Goal: Information Seeking & Learning: Learn about a topic

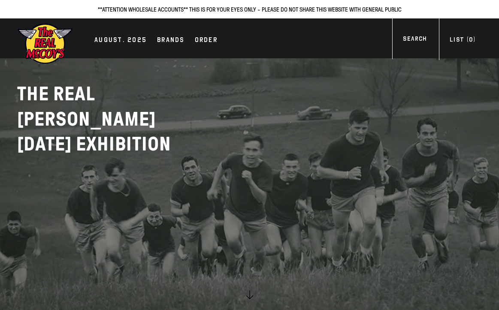
click at [17, 105] on h2 "THE REAL MCCOY'S AUGUST 2025 EXHIBITION" at bounding box center [124, 118] width 214 height 75
click at [112, 39] on div "AUGUST. 2025" at bounding box center [120, 41] width 52 height 12
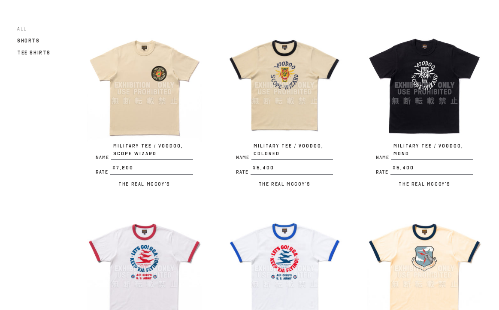
scroll to position [86, 0]
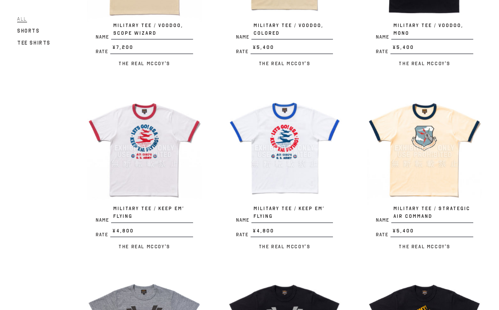
scroll to position [257, 0]
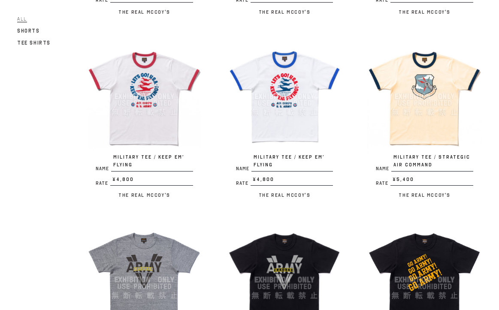
click at [78, 141] on div "Name MILITARY TEE / KEEP EM’ FLYING Rate ¥4,800 / The Real McCoy's" at bounding box center [131, 123] width 140 height 169
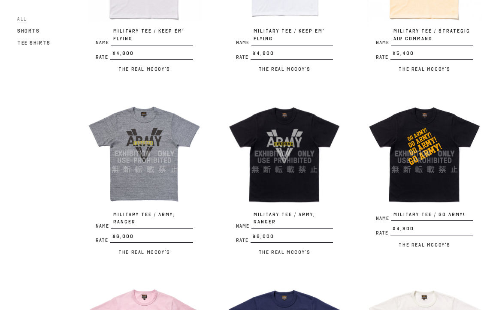
scroll to position [429, 0]
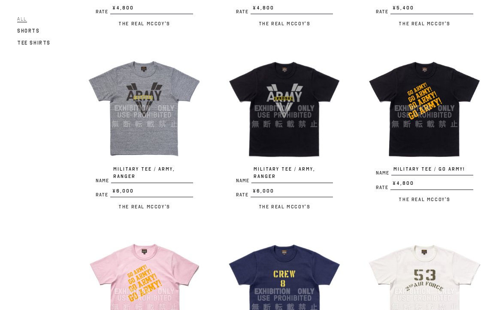
drag, startPoint x: 9, startPoint y: 108, endPoint x: 12, endPoint y: 116, distance: 8.1
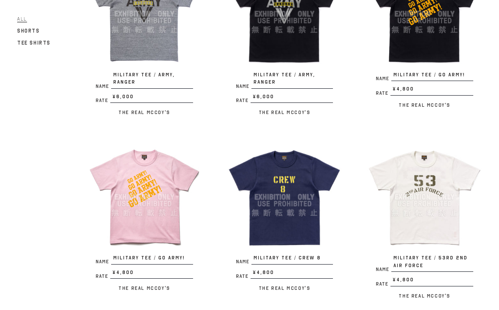
scroll to position [600, 0]
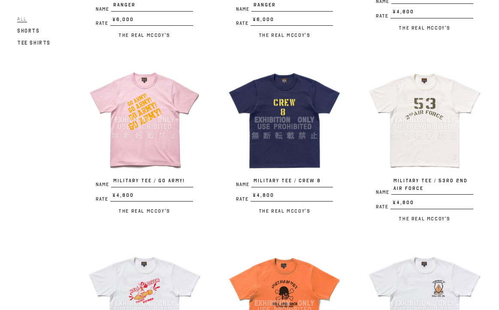
drag, startPoint x: 210, startPoint y: 21, endPoint x: 223, endPoint y: 63, distance: 44.4
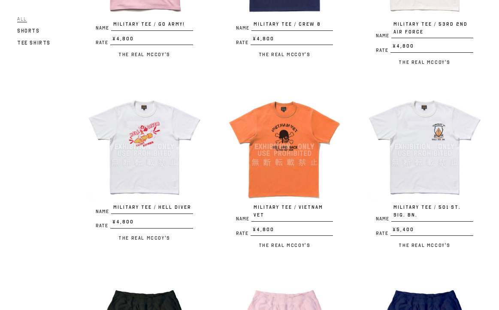
scroll to position [772, 0]
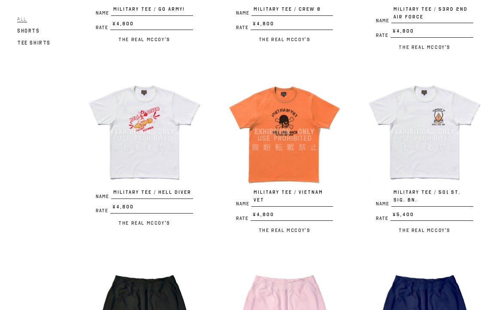
click at [445, 134] on img at bounding box center [424, 132] width 114 height 114
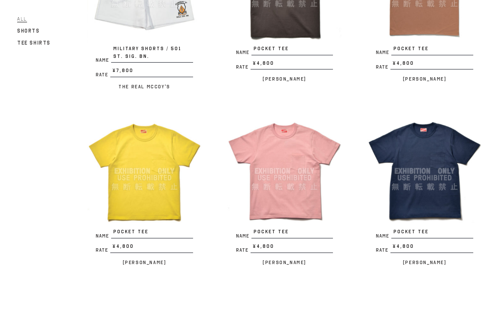
scroll to position [1372, 0]
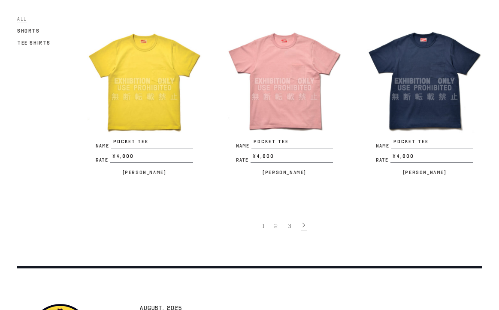
click at [302, 222] on icon at bounding box center [304, 225] width 6 height 6
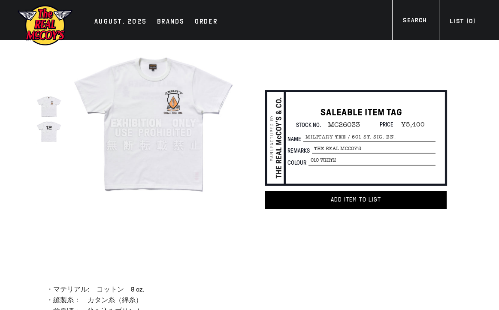
click at [51, 134] on img at bounding box center [48, 131] width 25 height 25
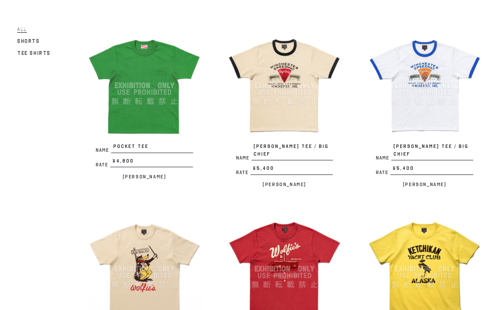
scroll to position [86, 0]
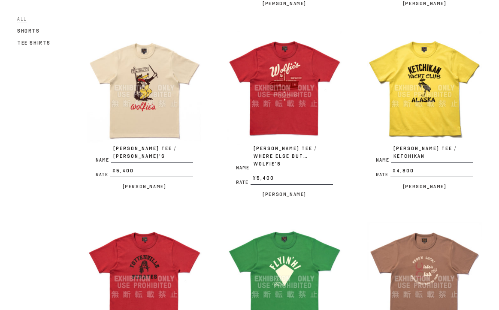
scroll to position [343, 0]
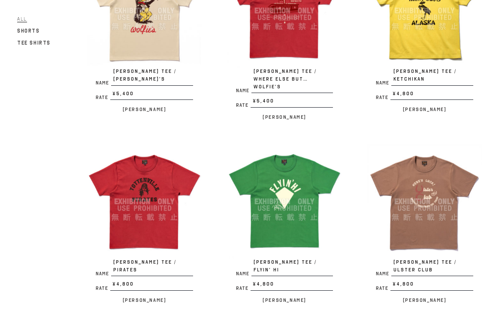
click at [399, 165] on img at bounding box center [424, 201] width 114 height 114
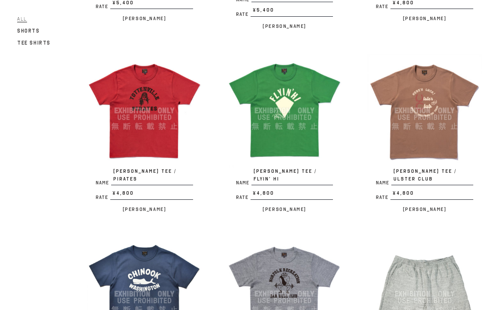
scroll to position [515, 0]
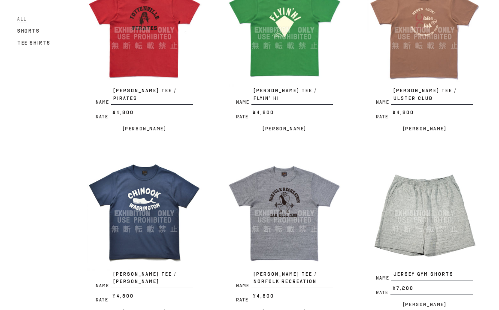
drag, startPoint x: 275, startPoint y: 32, endPoint x: 274, endPoint y: 58, distance: 26.2
click at [275, 32] on img at bounding box center [284, 30] width 114 height 114
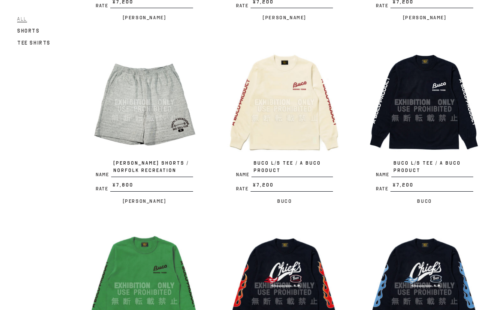
scroll to position [986, 0]
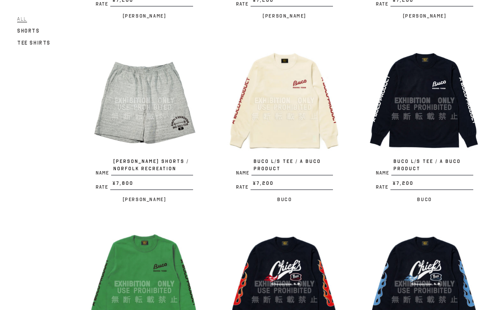
drag, startPoint x: 335, startPoint y: 156, endPoint x: 334, endPoint y: 165, distance: 9.0
click at [335, 158] on p "Name BUCO L/S TEE / A BUCO PRODUCT" at bounding box center [284, 167] width 114 height 18
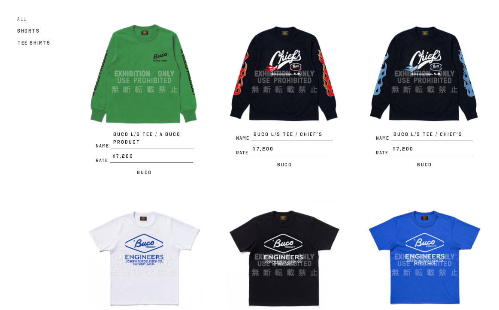
scroll to position [1286, 0]
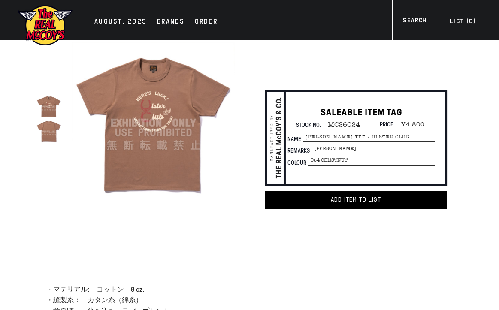
click at [51, 135] on img at bounding box center [48, 131] width 25 height 25
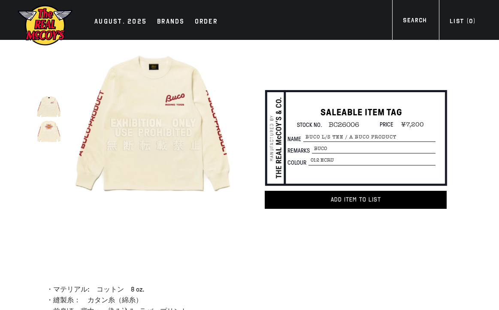
scroll to position [86, 0]
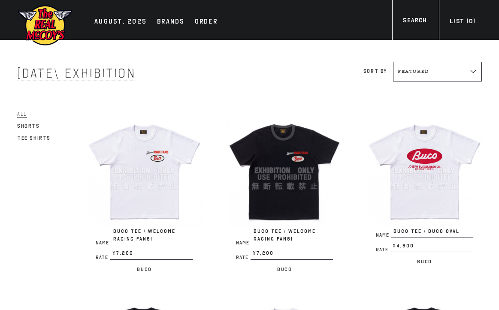
click at [163, 164] on img at bounding box center [144, 170] width 114 height 114
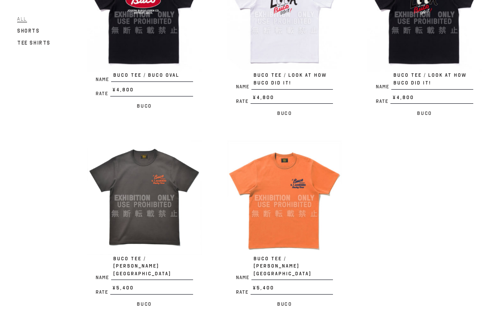
scroll to position [343, 0]
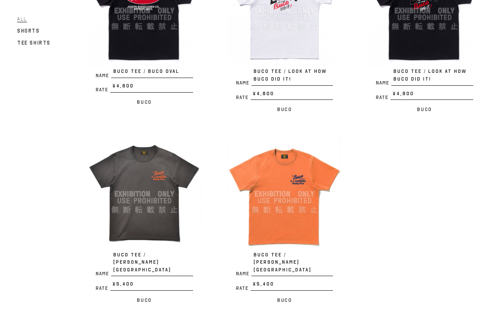
click at [166, 163] on img at bounding box center [144, 194] width 114 height 114
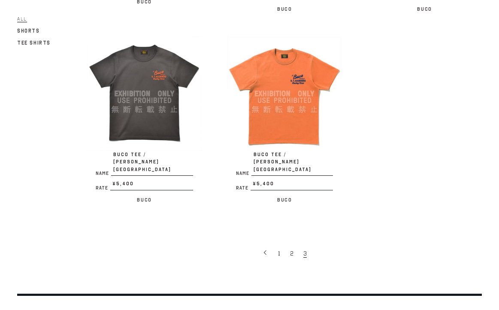
scroll to position [557, 0]
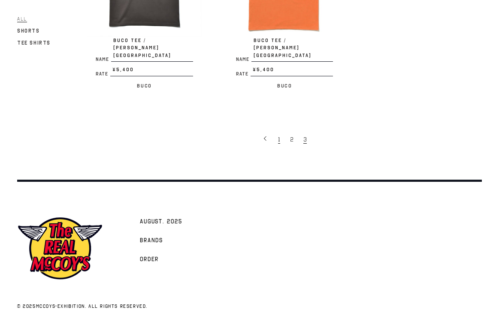
click at [277, 130] on link "1" at bounding box center [280, 138] width 12 height 17
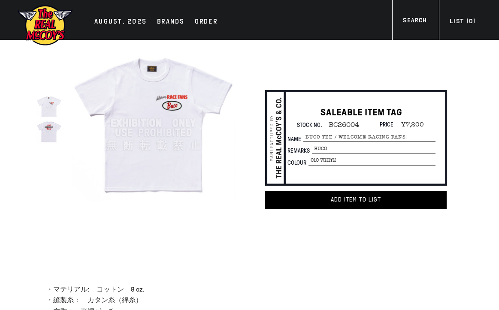
click at [46, 138] on img at bounding box center [48, 131] width 25 height 25
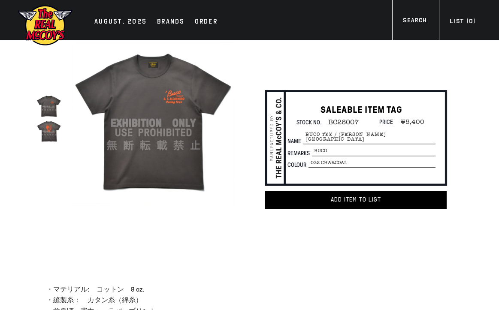
click at [46, 131] on img at bounding box center [48, 131] width 25 height 25
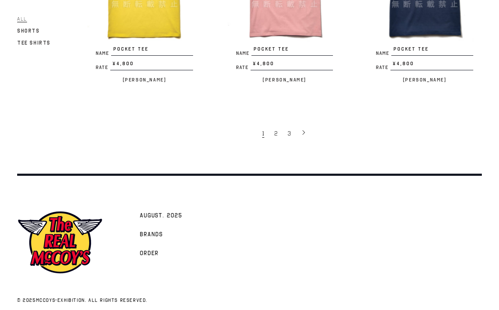
scroll to position [1466, 0]
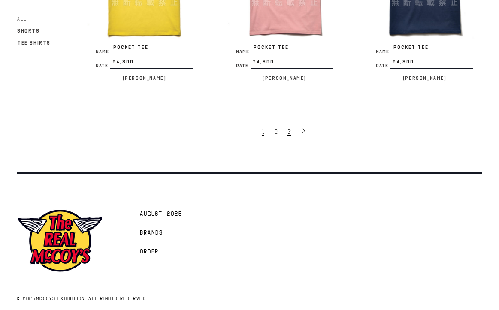
click at [289, 128] on span "3" at bounding box center [288, 132] width 3 height 8
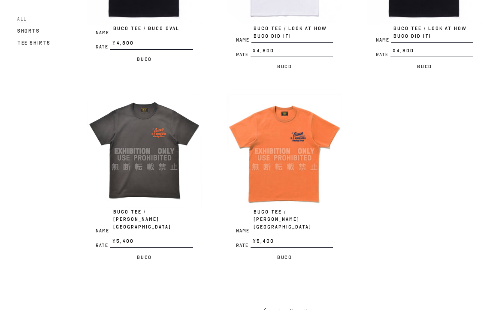
scroll to position [429, 0]
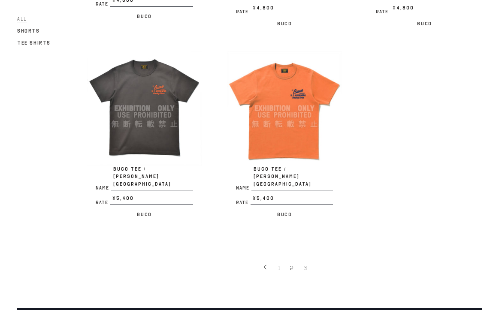
click at [287, 259] on link "2" at bounding box center [292, 267] width 13 height 17
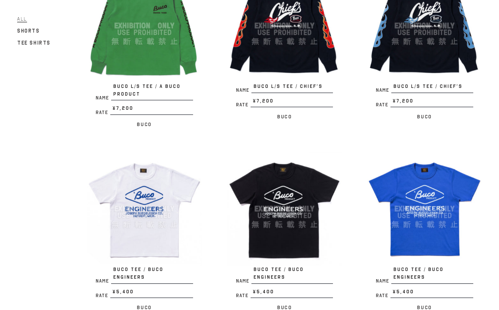
scroll to position [1289, 0]
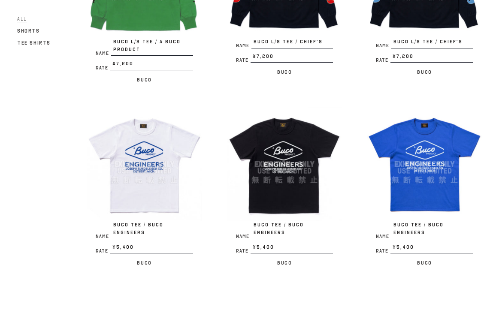
click at [311, 310] on icon at bounding box center [312, 316] width 6 height 6
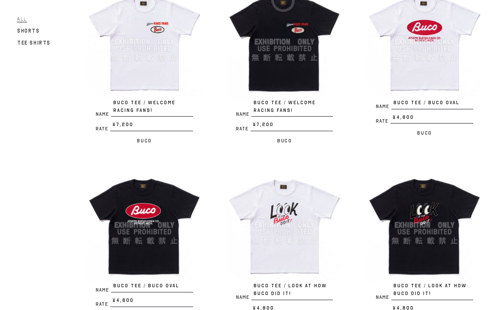
scroll to position [257, 0]
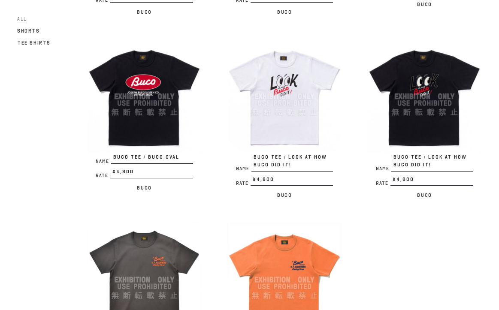
drag, startPoint x: 259, startPoint y: 79, endPoint x: 260, endPoint y: 63, distance: 16.3
click at [259, 78] on img at bounding box center [284, 96] width 114 height 114
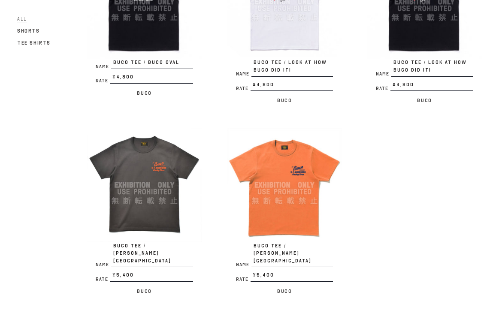
scroll to position [429, 0]
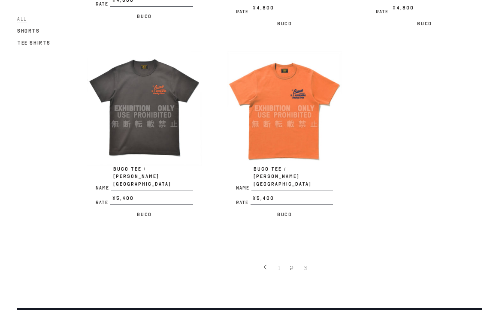
click at [277, 259] on link "1" at bounding box center [280, 267] width 12 height 17
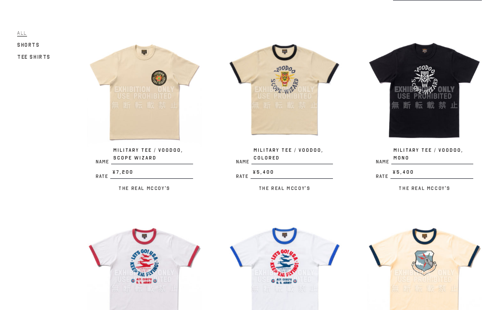
scroll to position [86, 0]
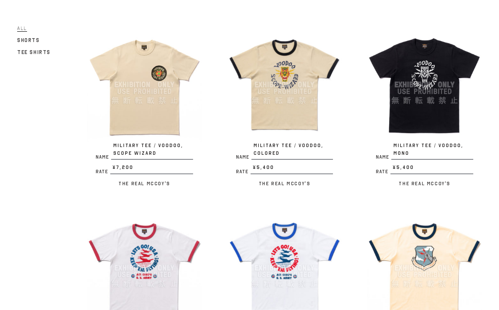
click at [161, 114] on img at bounding box center [144, 84] width 114 height 114
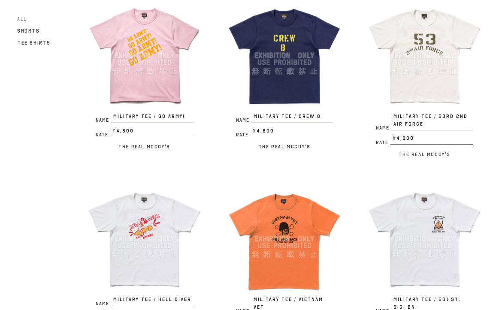
scroll to position [679, 0]
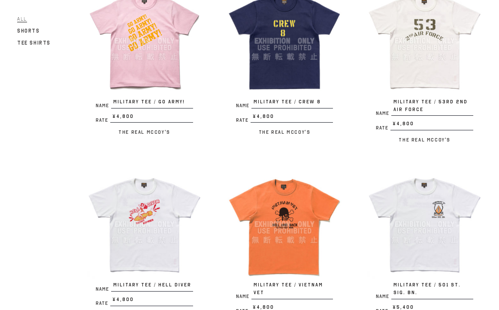
click at [156, 205] on img at bounding box center [144, 224] width 114 height 114
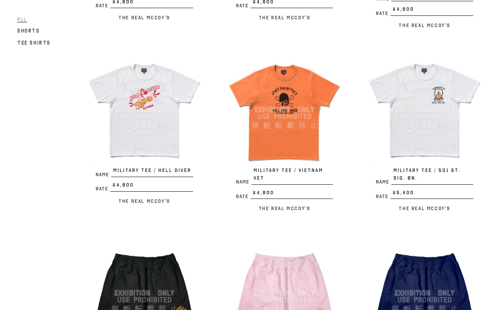
scroll to position [765, 0]
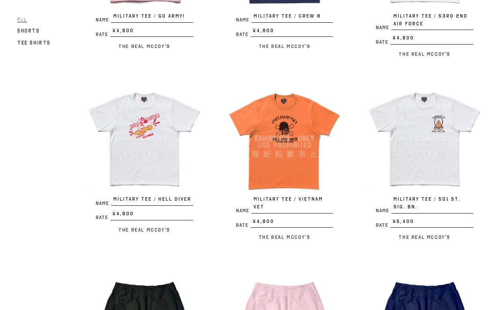
click at [159, 121] on img at bounding box center [144, 138] width 114 height 114
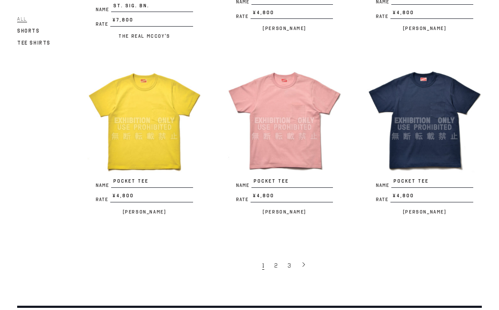
scroll to position [1352, 0]
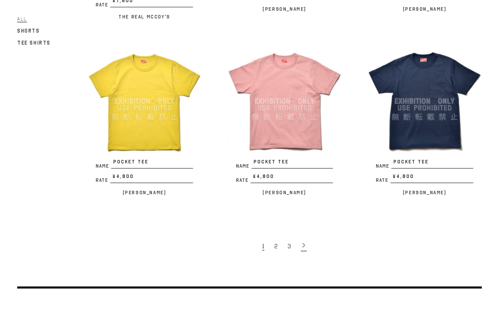
click at [305, 242] on icon at bounding box center [304, 245] width 6 height 6
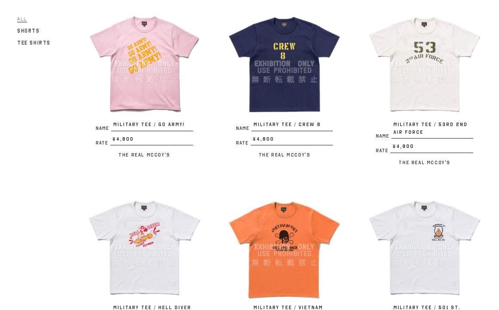
scroll to position [580, 0]
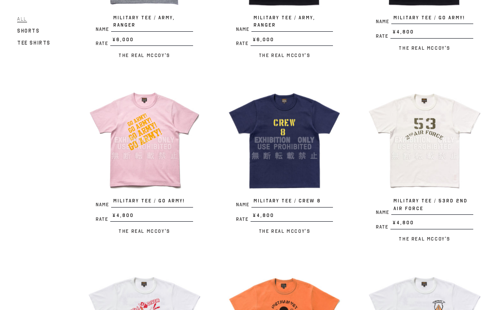
click at [377, 81] on div "Name MILITARY TEE / VOODOO, SCOPE WIZARD Rate ¥7,200 / The Real McCoy's Name MI…" at bounding box center [271, 248] width 420 height 1458
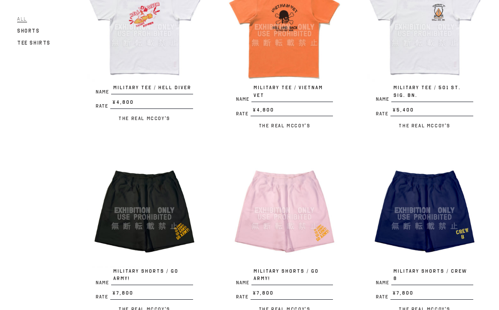
scroll to position [880, 0]
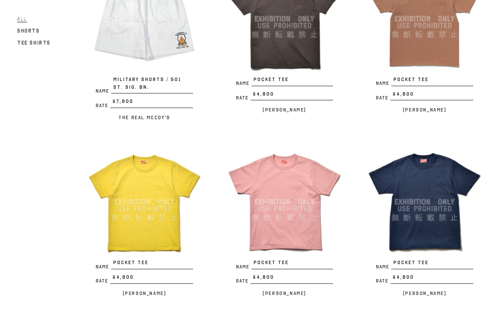
scroll to position [1252, 0]
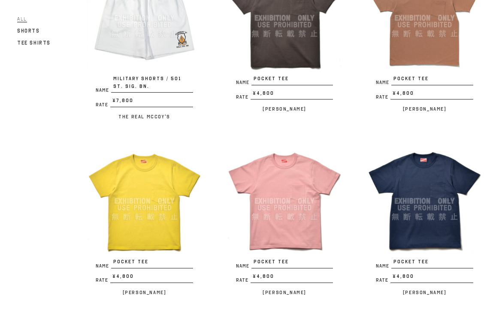
click at [215, 192] on div "Name POCKET TEE Rate ¥4,800 / Joe McCoy" at bounding box center [272, 225] width 140 height 162
click at [222, 193] on div "Name POCKET TEE Rate ¥4,800 / Joe McCoy" at bounding box center [272, 225] width 140 height 162
click at [229, 144] on img at bounding box center [284, 201] width 114 height 114
click at [442, 176] on img at bounding box center [424, 201] width 114 height 114
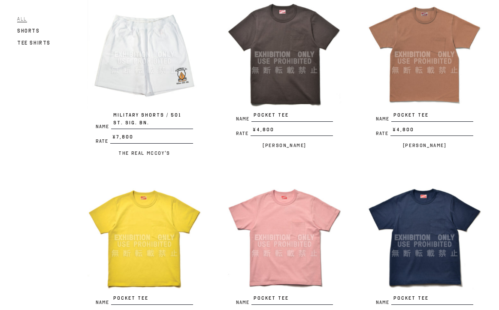
scroll to position [1166, 0]
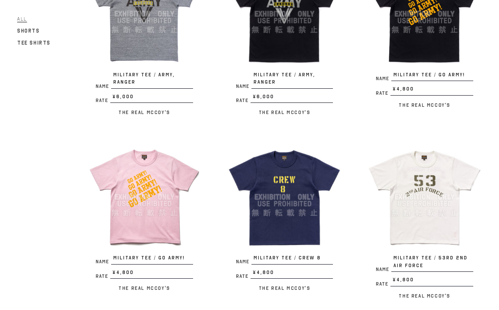
scroll to position [695, 0]
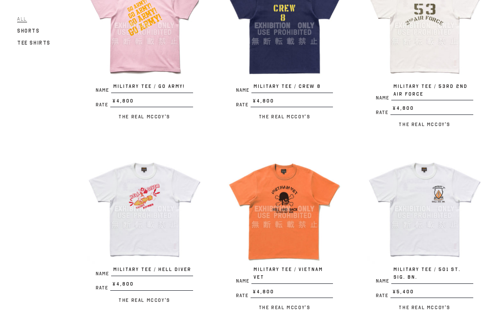
click at [145, 198] on img at bounding box center [144, 209] width 114 height 114
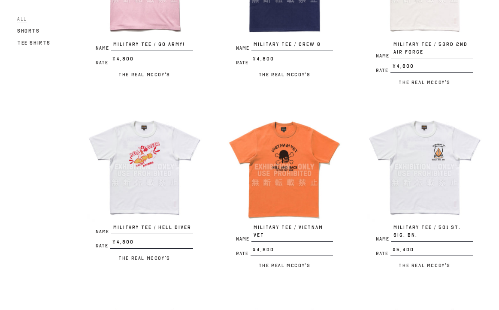
scroll to position [823, 0]
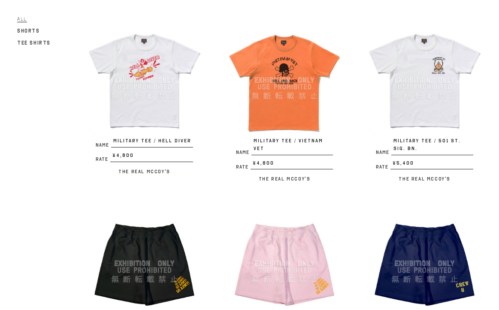
click at [417, 63] on img at bounding box center [424, 80] width 114 height 114
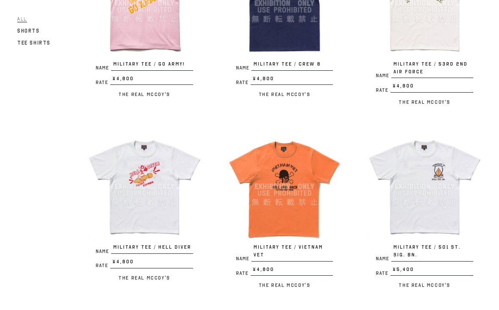
scroll to position [780, 0]
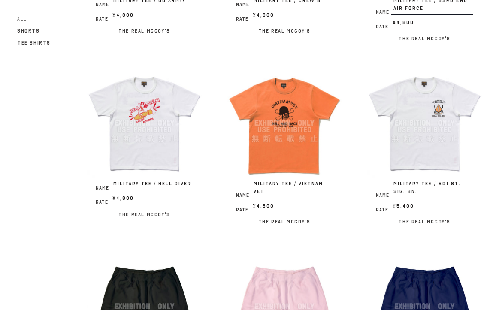
click at [355, 241] on div "Name MILITARY TEE / VOODOO, SCOPE WIZARD Rate ¥7,200 / The Real McCoy's Name MI…" at bounding box center [271, 48] width 420 height 1458
click at [414, 152] on img at bounding box center [424, 123] width 114 height 114
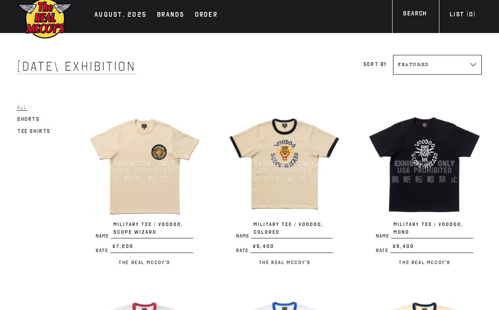
scroll to position [0, 0]
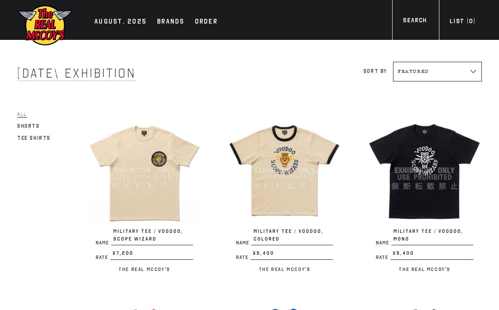
click at [154, 175] on img at bounding box center [144, 170] width 114 height 114
click at [346, 123] on div "Name MILITARY TEE / VOODOO, MONO Rate ¥5,400 / The Real McCoy's" at bounding box center [411, 197] width 140 height 169
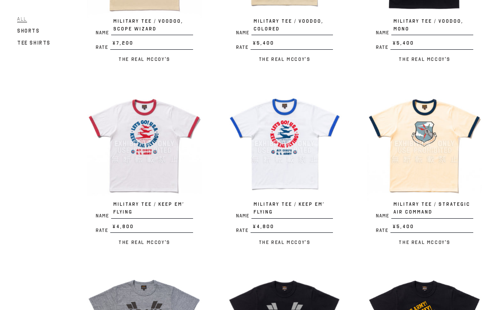
scroll to position [257, 0]
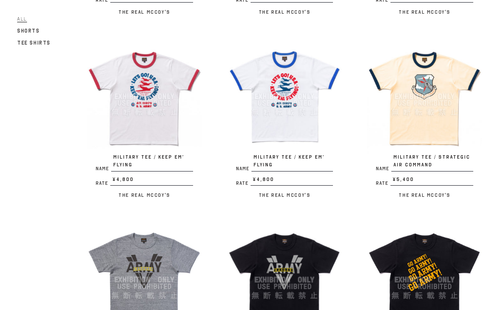
click at [408, 97] on img at bounding box center [424, 96] width 114 height 114
drag, startPoint x: 192, startPoint y: 122, endPoint x: 272, endPoint y: 22, distance: 127.8
click at [193, 120] on img at bounding box center [144, 96] width 114 height 114
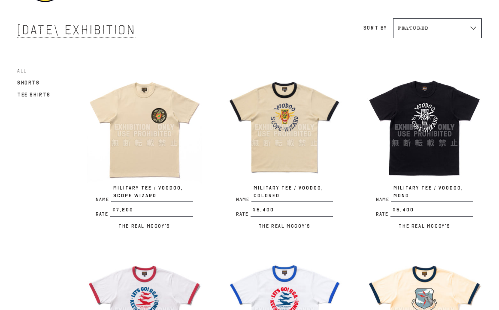
scroll to position [172, 0]
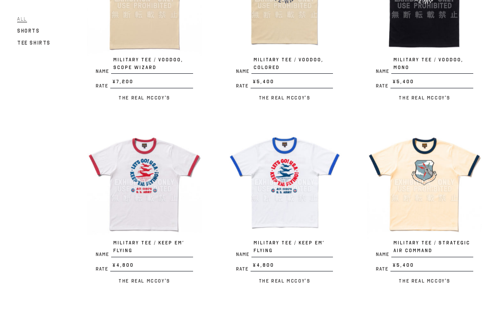
click at [437, 178] on img at bounding box center [424, 182] width 114 height 114
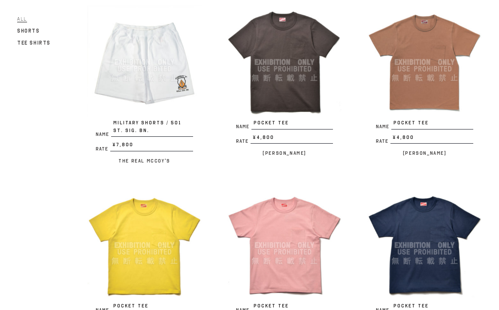
scroll to position [1329, 0]
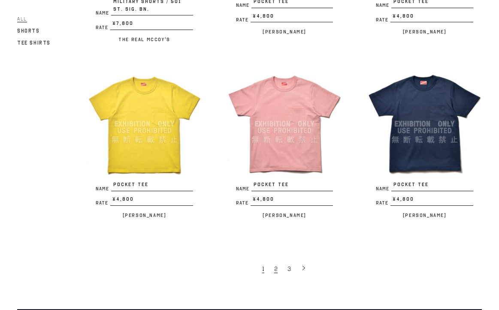
click at [277, 265] on span "2" at bounding box center [275, 269] width 3 height 8
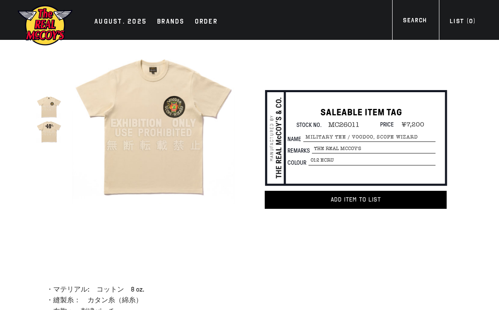
click at [49, 126] on img at bounding box center [48, 131] width 25 height 25
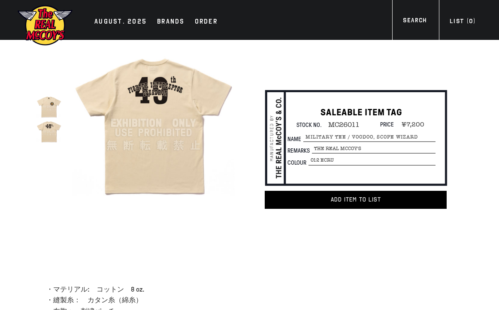
click at [230, 124] on img at bounding box center [153, 123] width 163 height 163
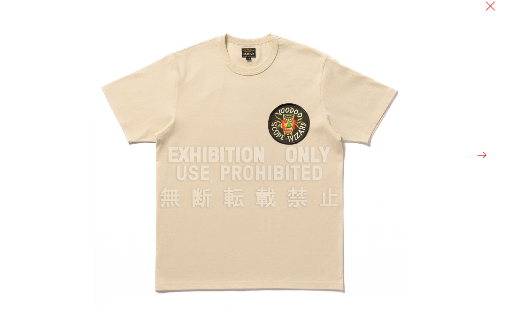
click at [475, 153] on div at bounding box center [346, 155] width 505 height 310
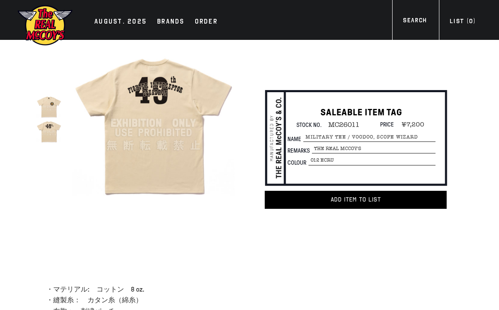
click at [467, 147] on div "true SALEABLE ITEM TAG Stock No. MC26011 Price ¥7,200 Name" at bounding box center [249, 145] width 499 height 210
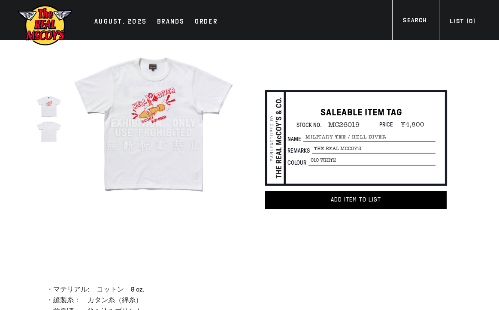
click at [147, 123] on img at bounding box center [153, 123] width 163 height 163
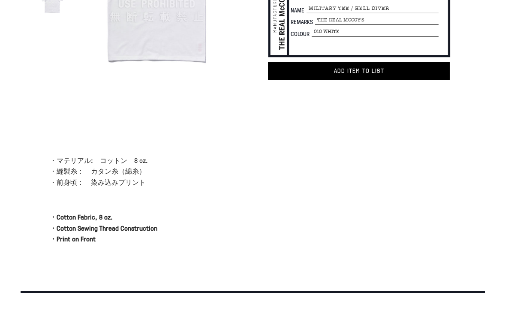
scroll to position [43, 0]
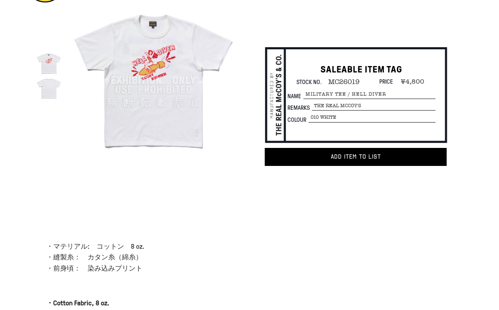
click at [52, 91] on img at bounding box center [48, 88] width 25 height 25
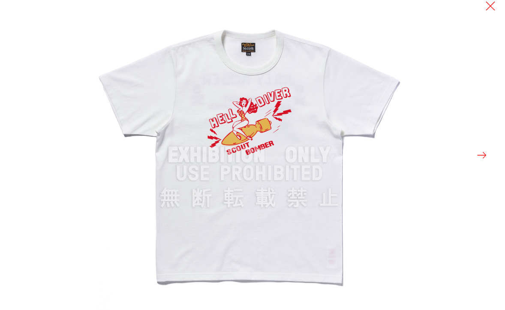
click at [486, 152] on button at bounding box center [482, 155] width 12 height 12
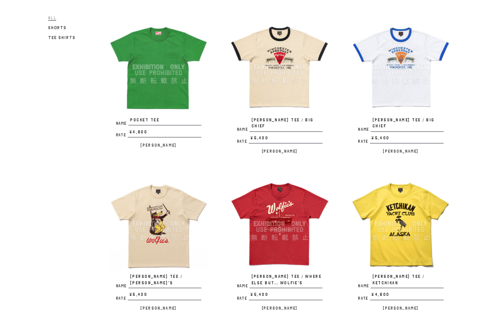
scroll to position [172, 0]
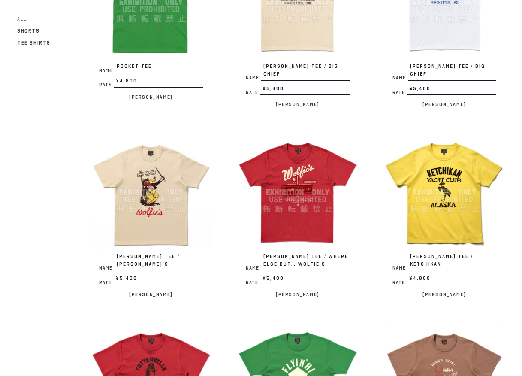
click at [142, 190] on img at bounding box center [150, 192] width 121 height 121
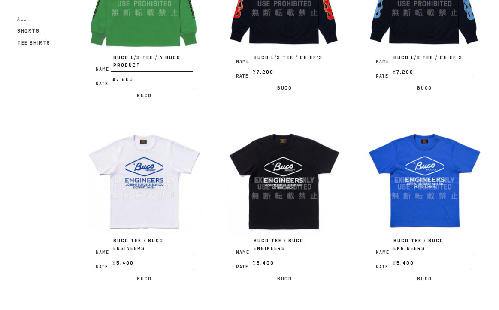
scroll to position [1445, 0]
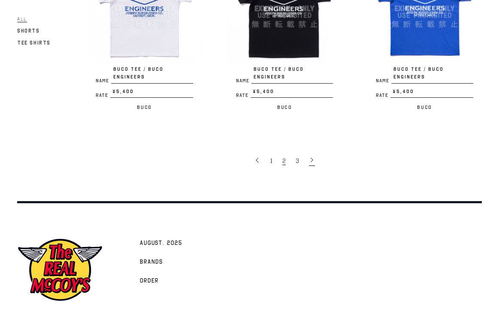
click at [309, 157] on icon at bounding box center [312, 160] width 6 height 6
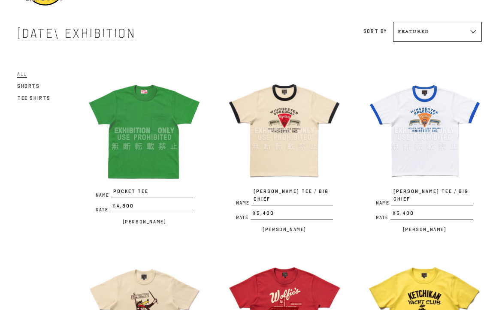
scroll to position [0, 0]
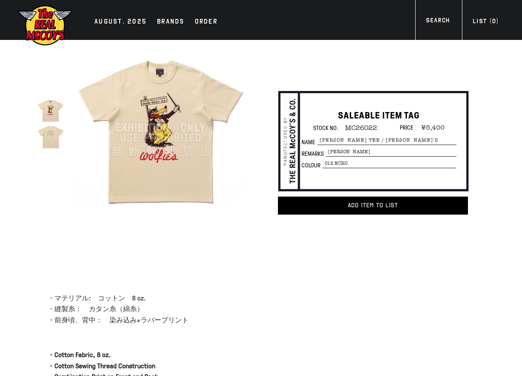
click at [163, 147] on img at bounding box center [160, 127] width 171 height 171
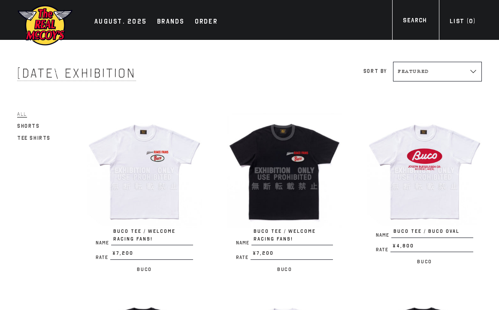
click at [368, 202] on img at bounding box center [424, 170] width 114 height 114
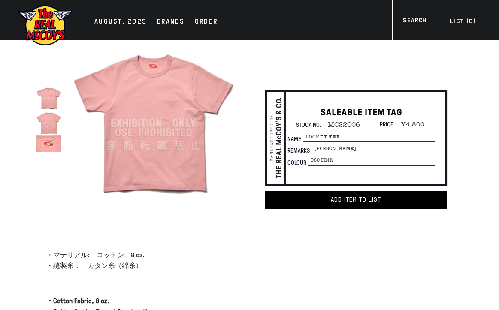
click at [56, 131] on img at bounding box center [48, 123] width 25 height 25
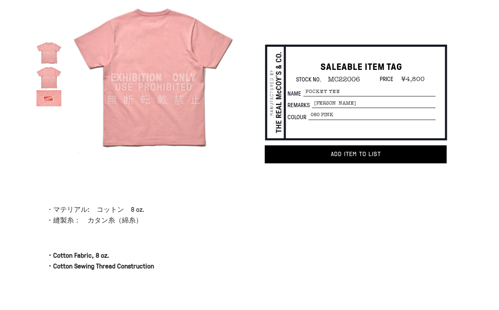
scroll to position [43, 0]
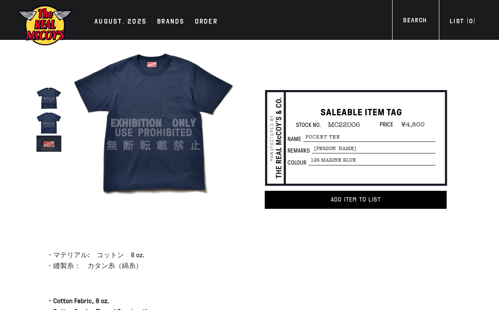
click at [123, 114] on img at bounding box center [153, 123] width 163 height 163
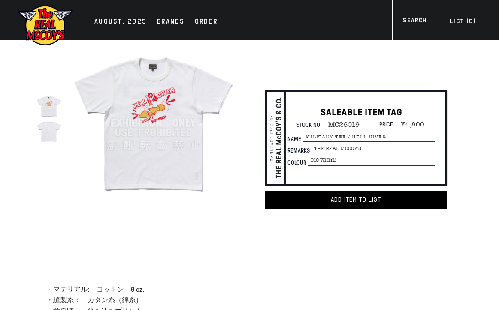
click at [158, 122] on img at bounding box center [153, 123] width 163 height 163
click at [51, 135] on img at bounding box center [48, 131] width 25 height 25
click at [52, 132] on img at bounding box center [48, 131] width 25 height 25
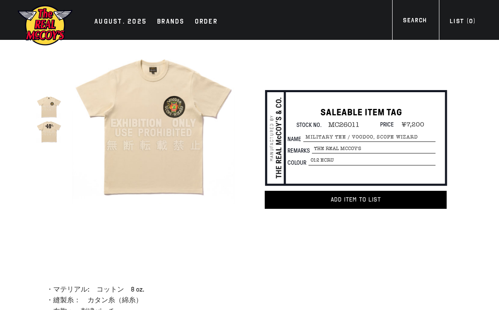
click at [50, 133] on img at bounding box center [48, 131] width 25 height 25
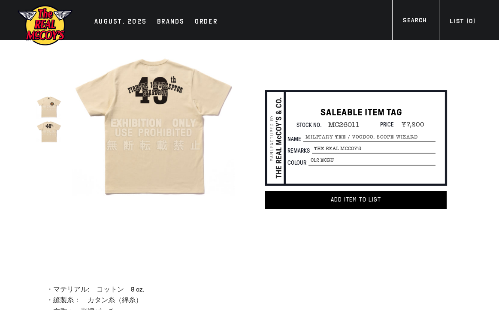
click at [50, 104] on img at bounding box center [48, 106] width 25 height 25
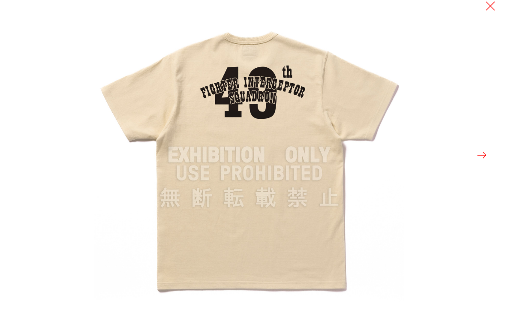
click at [477, 152] on button at bounding box center [482, 155] width 12 height 12
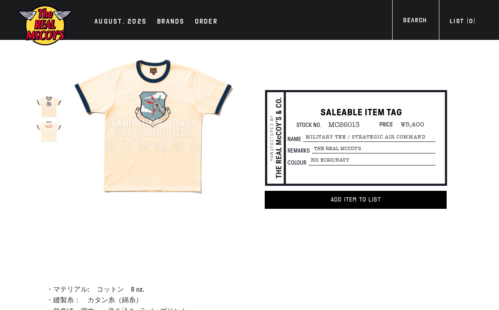
click at [45, 126] on img at bounding box center [48, 131] width 25 height 25
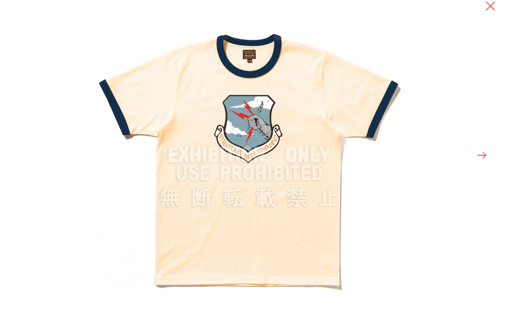
click at [485, 153] on button at bounding box center [482, 155] width 12 height 12
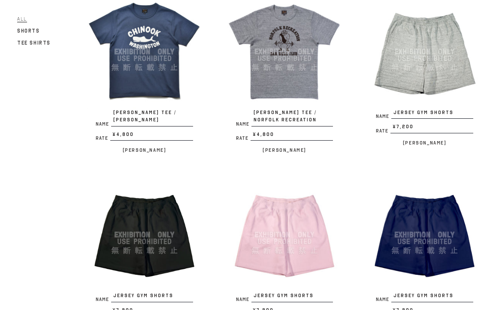
scroll to position [815, 0]
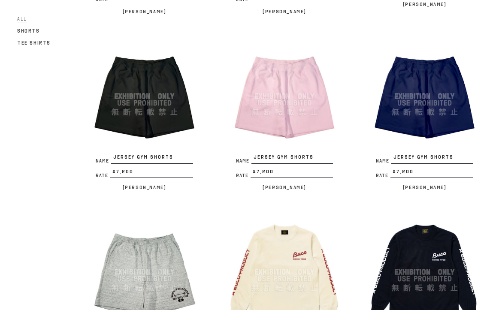
click at [22, 142] on div "Filter All Shorts Tee Shirts Name POCKET TEE Rate ¥4,800 / [PERSON_NAME] Name […" at bounding box center [236, 49] width 490 height 1537
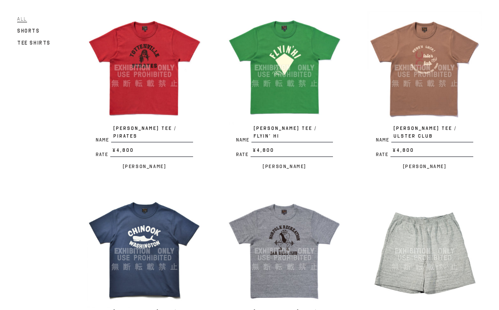
scroll to position [557, 0]
